Goal: Information Seeking & Learning: Learn about a topic

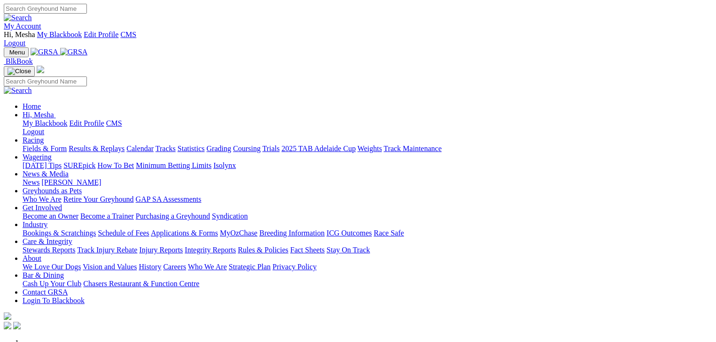
click at [186, 263] on link "Careers" at bounding box center [174, 267] width 23 height 8
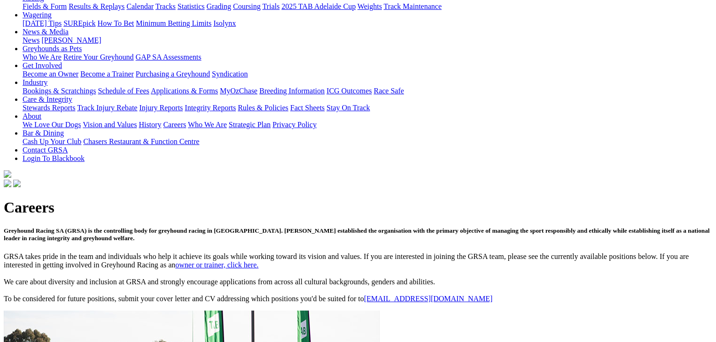
scroll to position [225, 0]
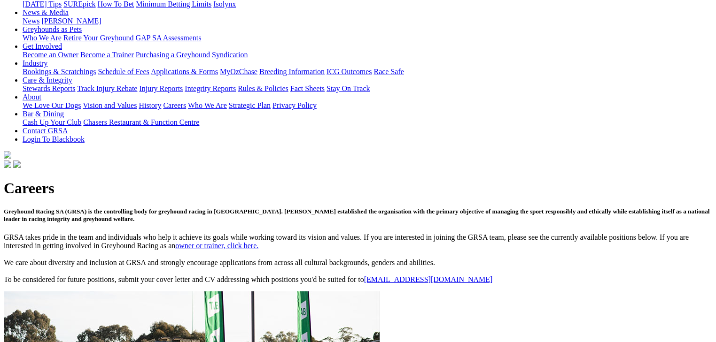
scroll to position [263, 0]
